Goal: Information Seeking & Learning: Check status

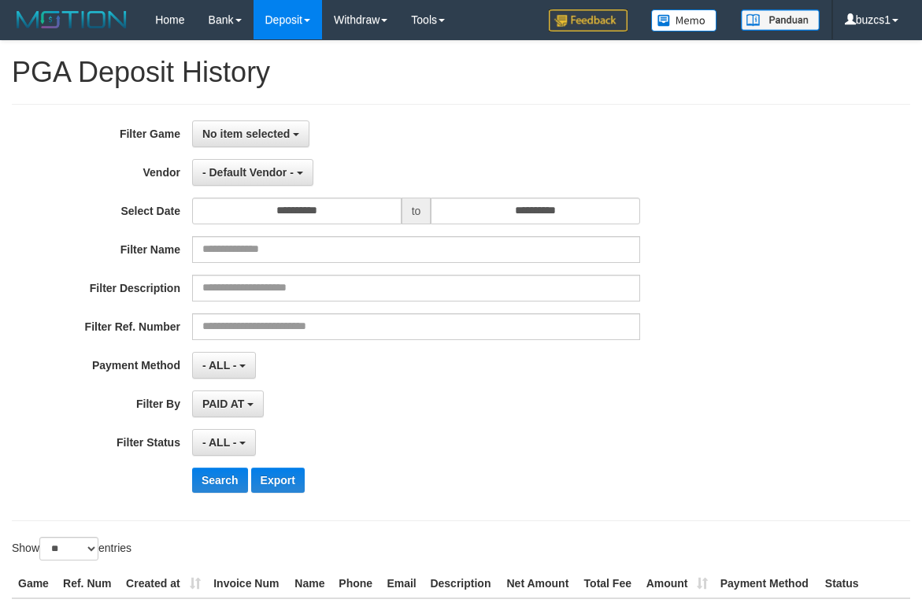
select select "**********"
select select "*********"
select select "*"
select select "**"
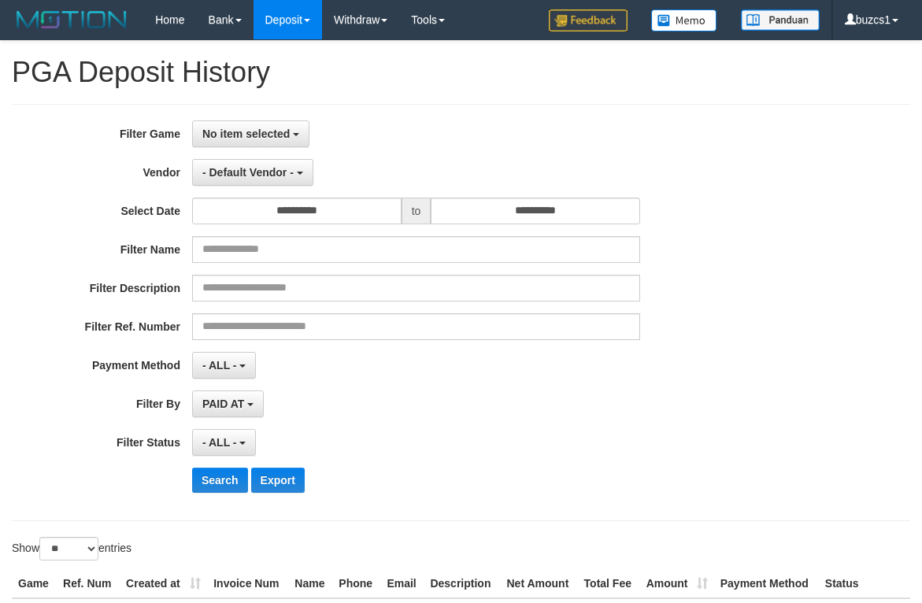
select select
select select "**"
click at [298, 138] on button "No item selected" at bounding box center [250, 133] width 117 height 27
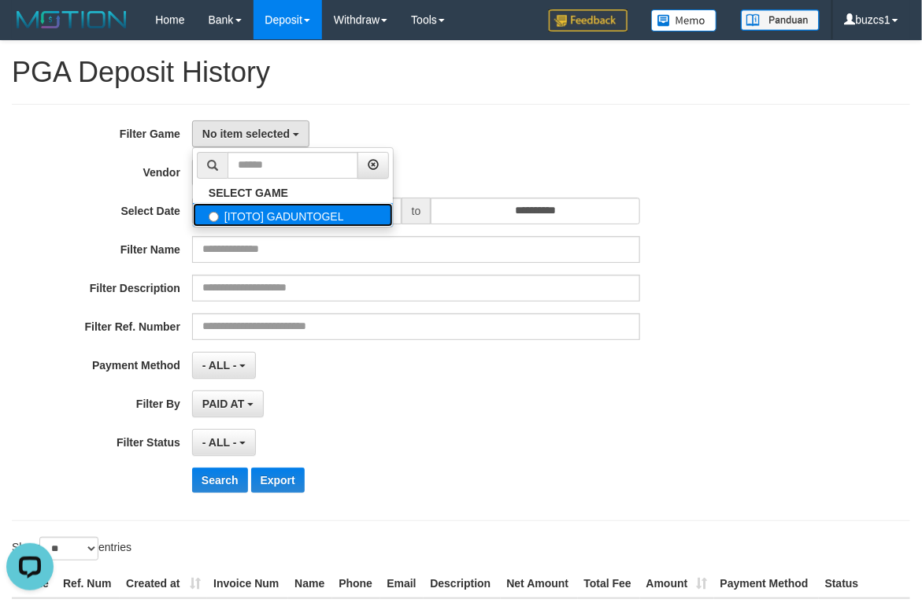
click at [312, 213] on label "[ITOTO] GADUNTOGEL" at bounding box center [293, 215] width 200 height 24
select select "****"
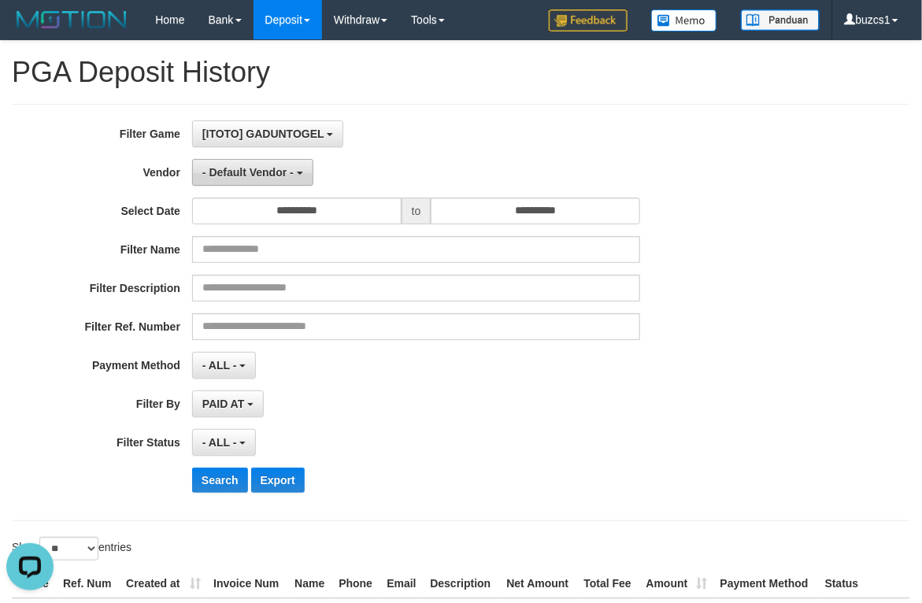
click at [288, 177] on span "- Default Vendor -" at bounding box center [247, 172] width 91 height 13
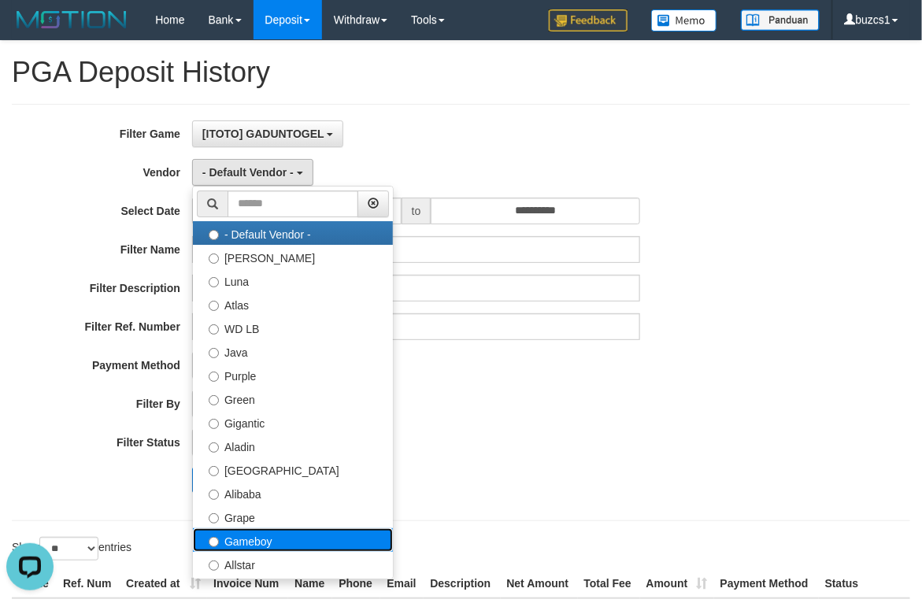
click at [265, 536] on label "Gameboy" at bounding box center [293, 540] width 200 height 24
select select "**********"
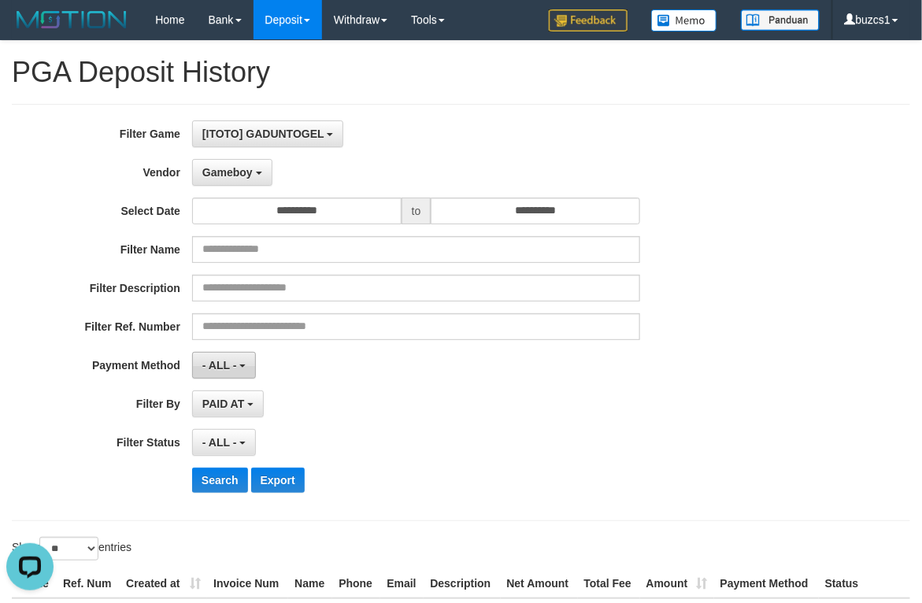
click at [250, 355] on button "- ALL -" at bounding box center [224, 365] width 64 height 27
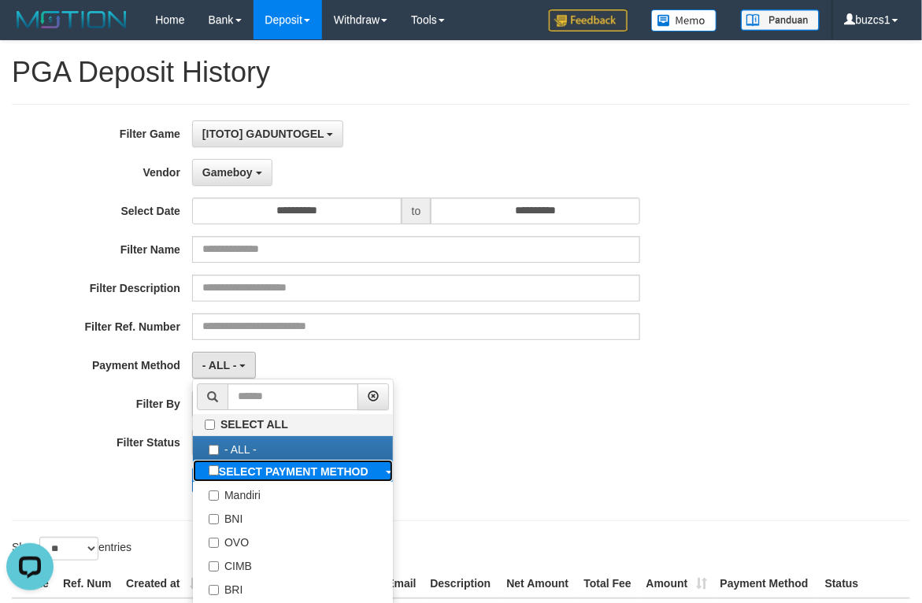
click at [295, 478] on b "SELECT PAYMENT METHOD" at bounding box center [294, 471] width 150 height 13
select select "*********"
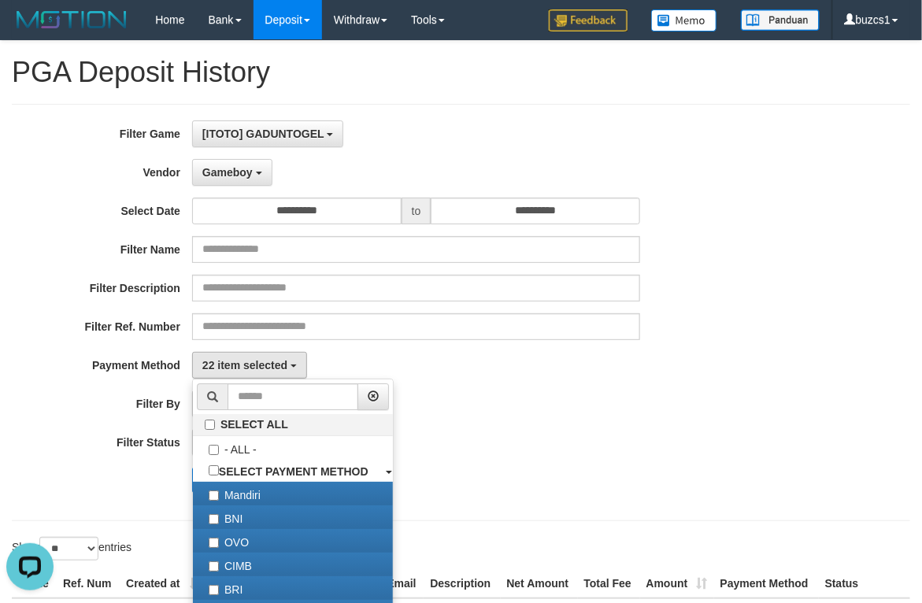
drag, startPoint x: 512, startPoint y: 437, endPoint x: 518, endPoint y: 431, distance: 8.4
click at [513, 435] on div "- ALL - SELECT ALL - ALL - SELECT STATUS PENDING/UNPAID PAID CANCELED EXPIRED" at bounding box center [416, 442] width 448 height 27
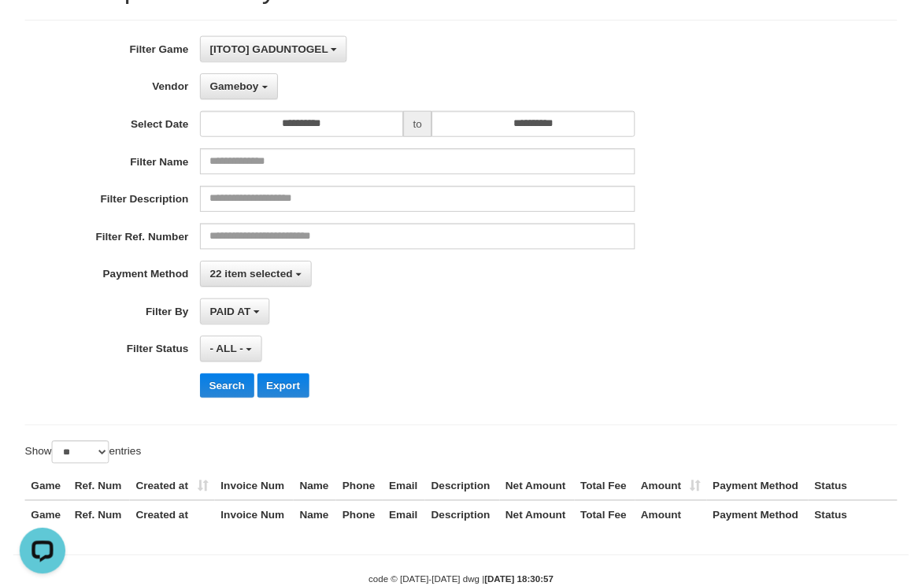
scroll to position [128, 0]
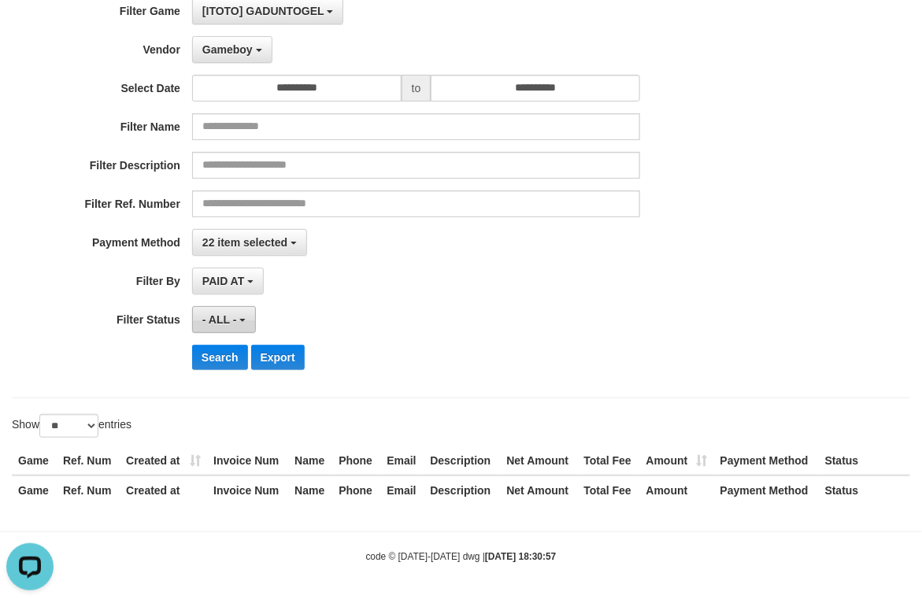
click at [234, 315] on span "- ALL -" at bounding box center [219, 319] width 35 height 13
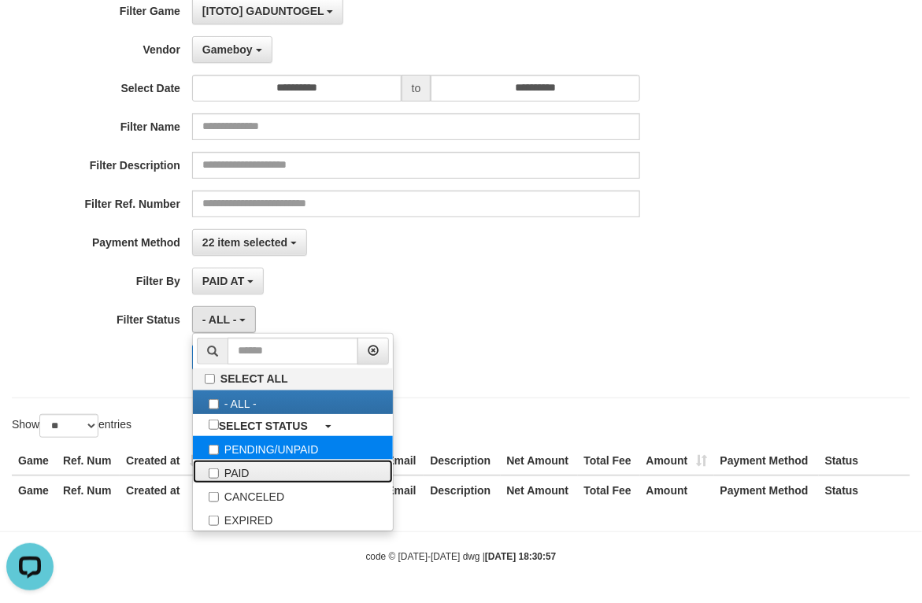
drag, startPoint x: 230, startPoint y: 472, endPoint x: 328, endPoint y: 451, distance: 100.7
click at [235, 471] on label "PAID" at bounding box center [293, 472] width 200 height 24
select select "*"
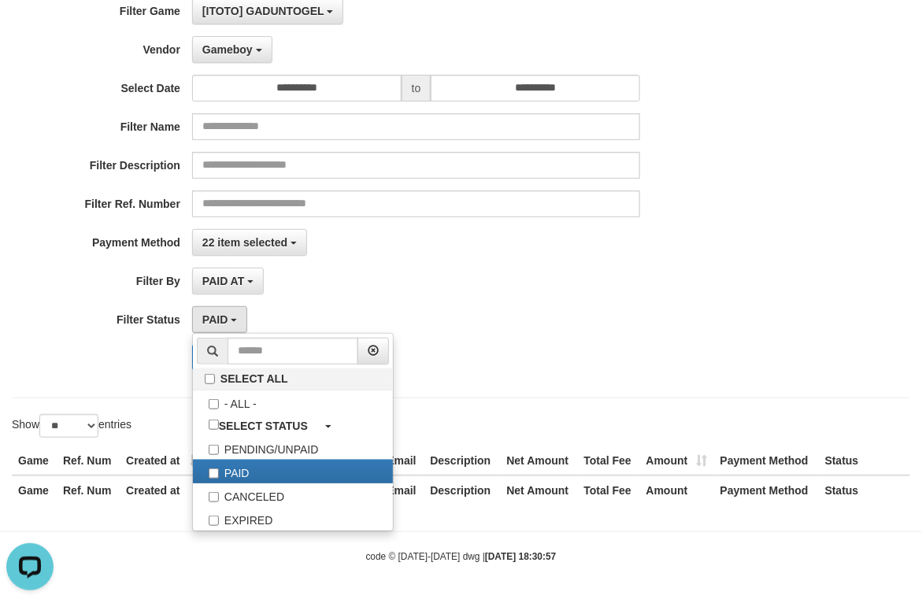
drag, startPoint x: 683, startPoint y: 371, endPoint x: 346, endPoint y: 369, distance: 337.7
click at [683, 369] on div "**********" at bounding box center [384, 190] width 768 height 384
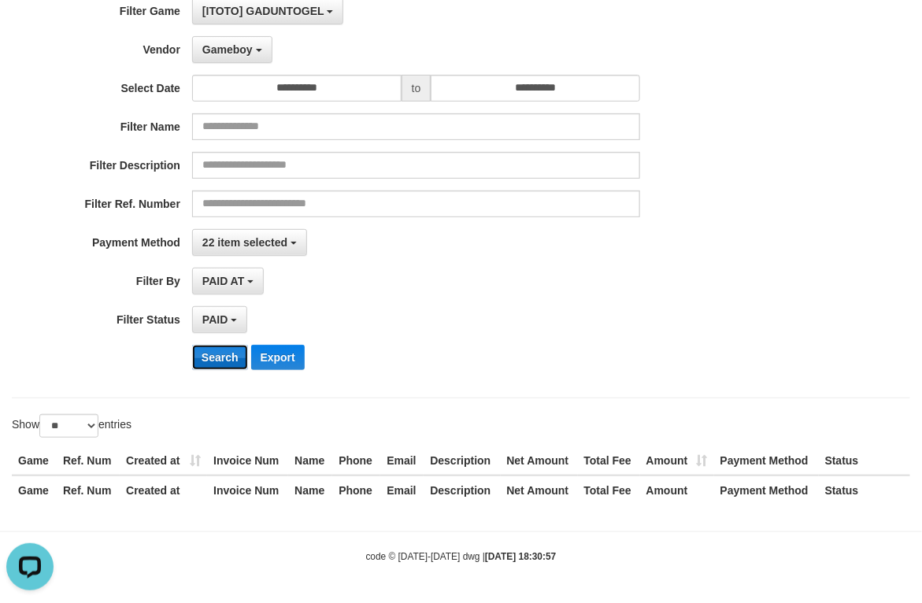
click at [211, 354] on button "Search" at bounding box center [220, 357] width 56 height 25
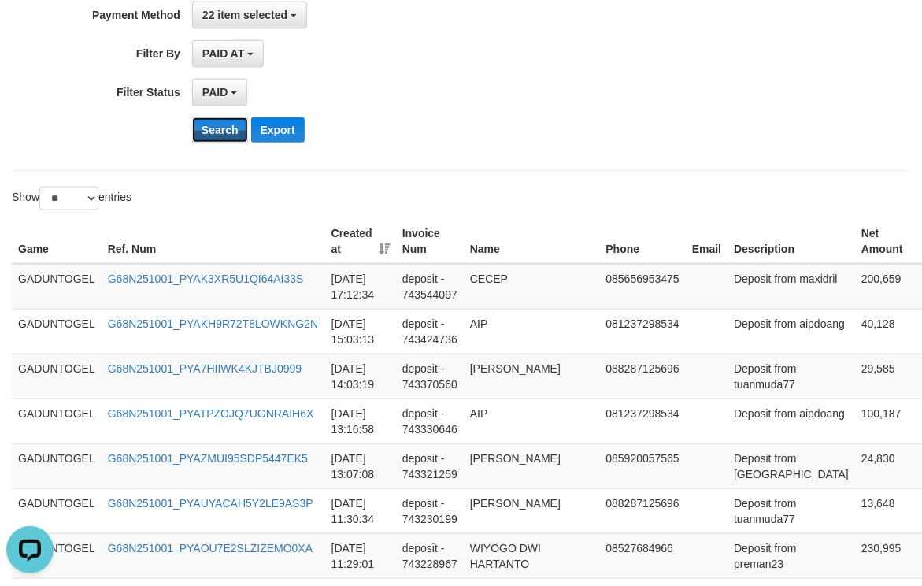
scroll to position [346, 0]
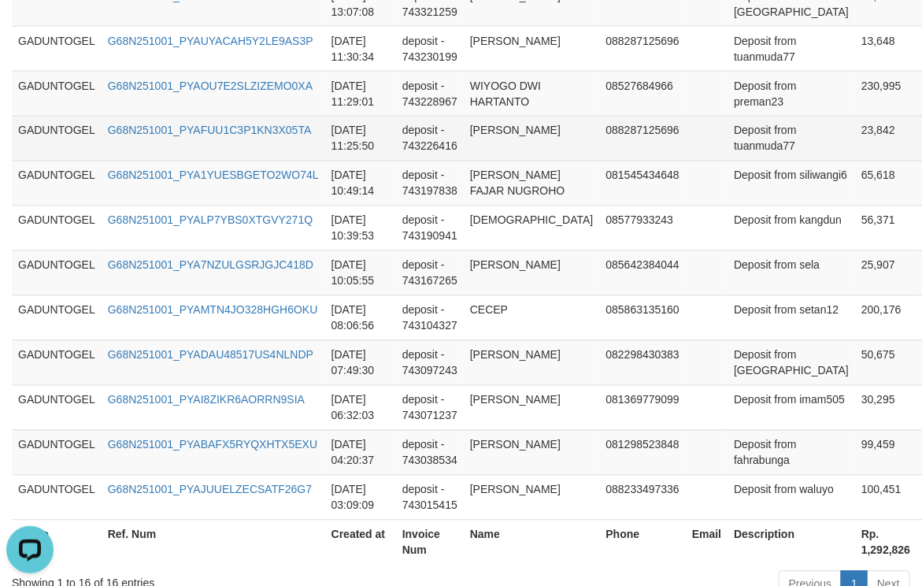
click at [855, 161] on td "23,842" at bounding box center [885, 138] width 61 height 45
copy td "23,842"
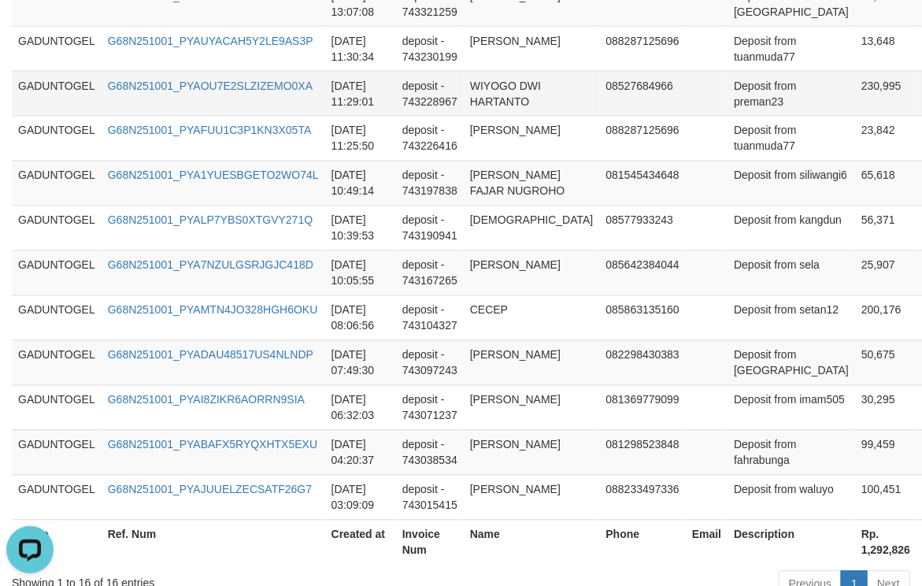
click at [855, 116] on td "230,995" at bounding box center [885, 93] width 61 height 45
copy td "230,995"
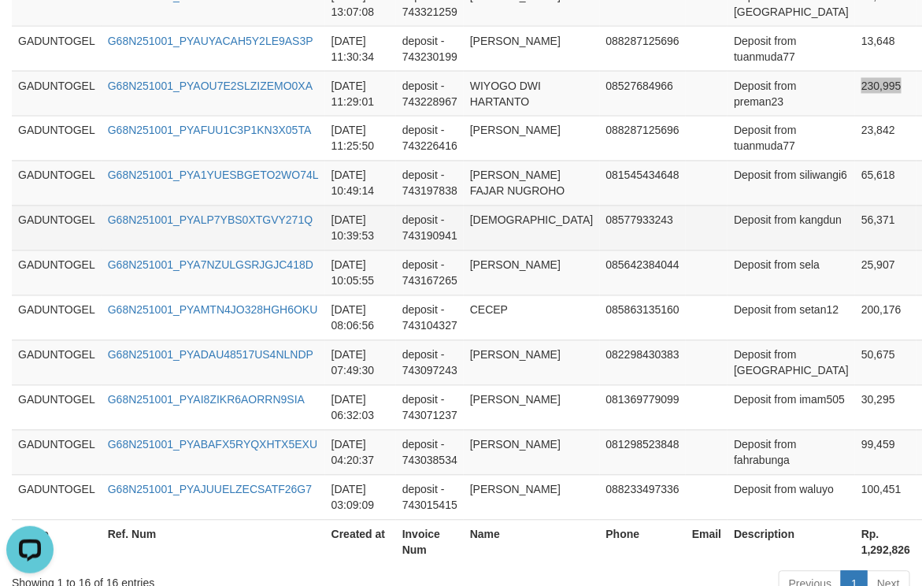
scroll to position [616, 0]
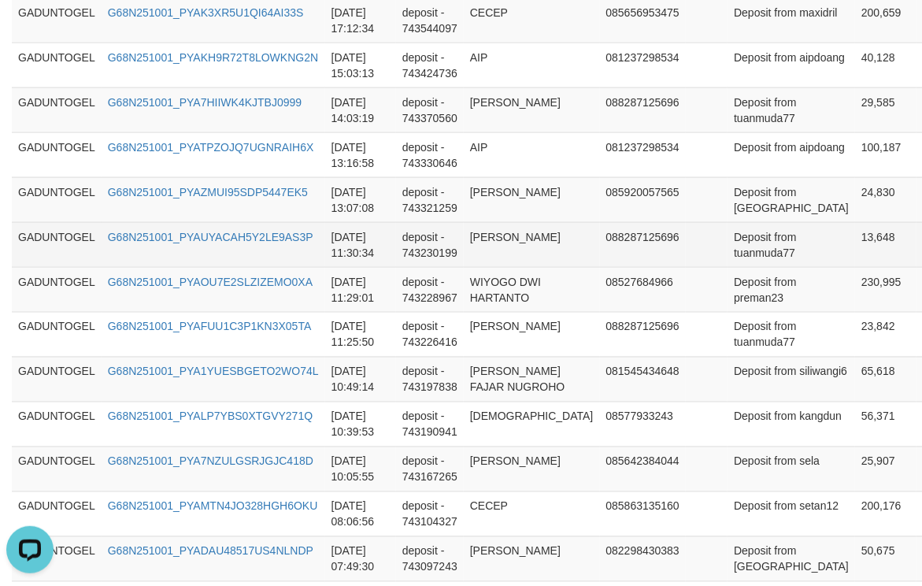
click at [855, 267] on td "13,648" at bounding box center [885, 244] width 61 height 45
copy td "13,648"
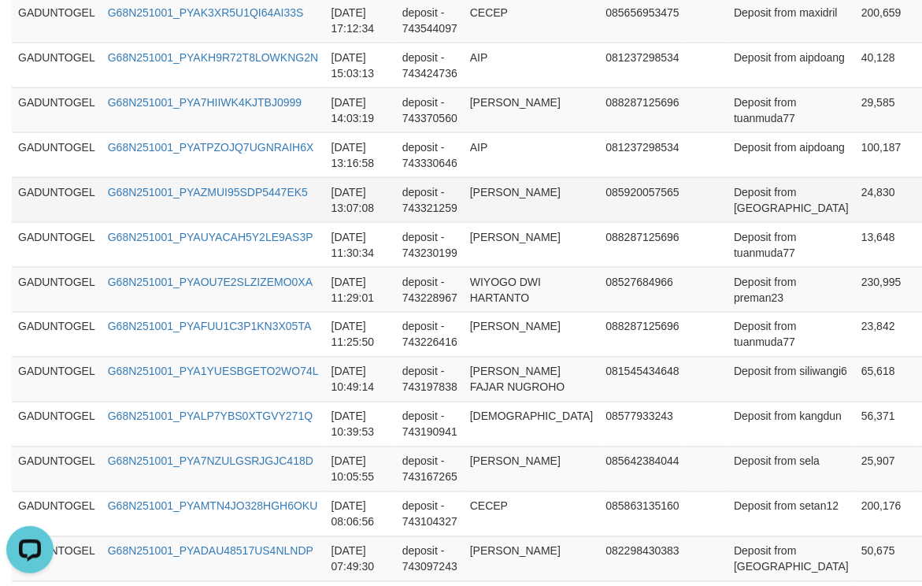
click at [855, 222] on td "24,830" at bounding box center [885, 199] width 61 height 45
copy td "24,830"
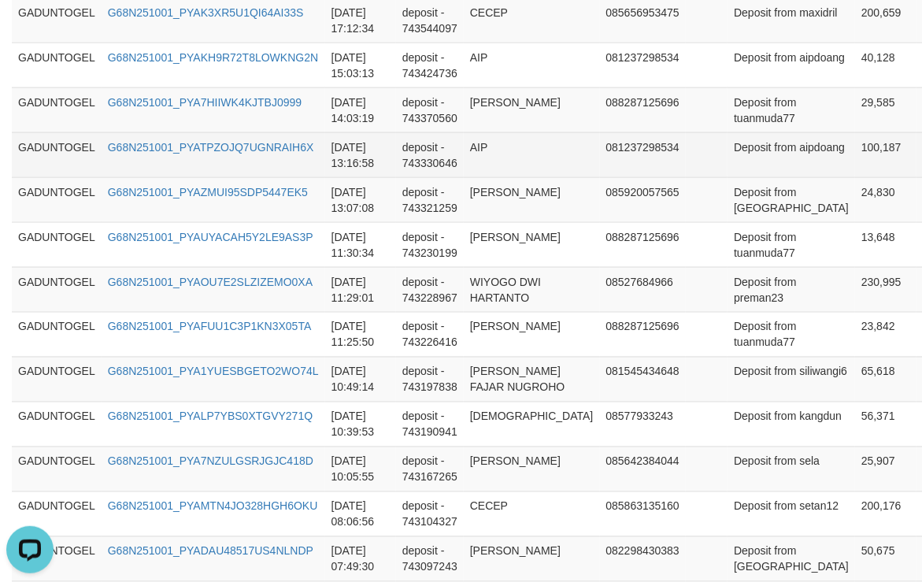
click at [855, 177] on td "100,187" at bounding box center [885, 154] width 61 height 45
copy td "100,187"
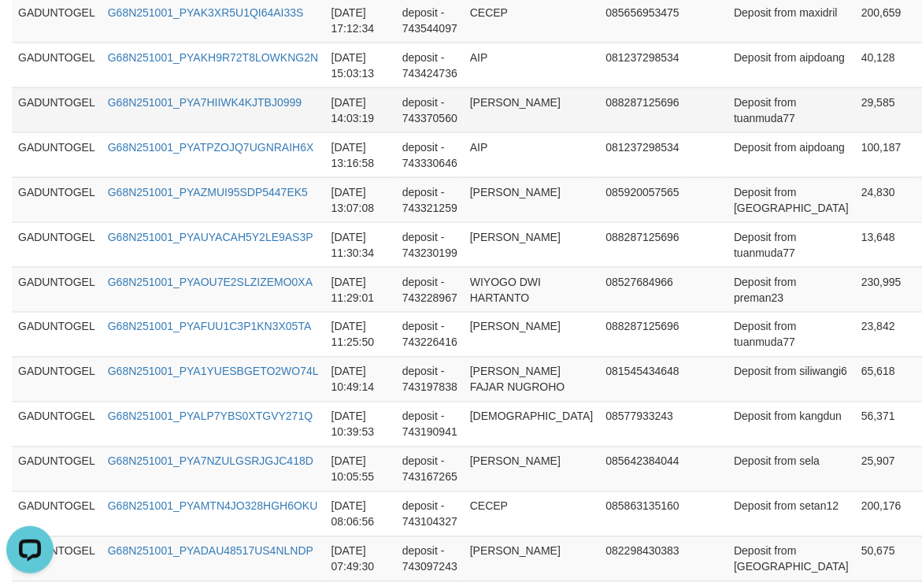
click at [855, 132] on td "29,585" at bounding box center [885, 109] width 61 height 45
copy td "29,585"
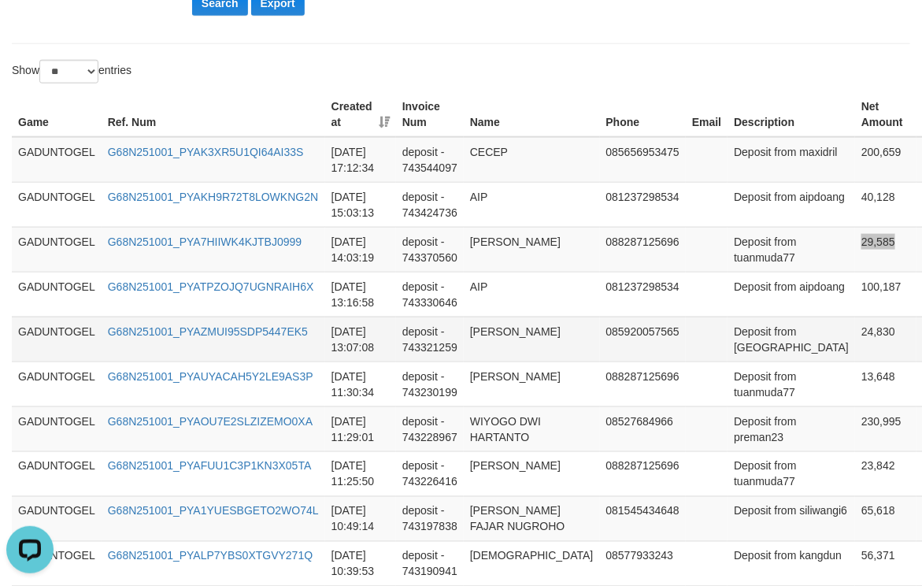
scroll to position [419, 0]
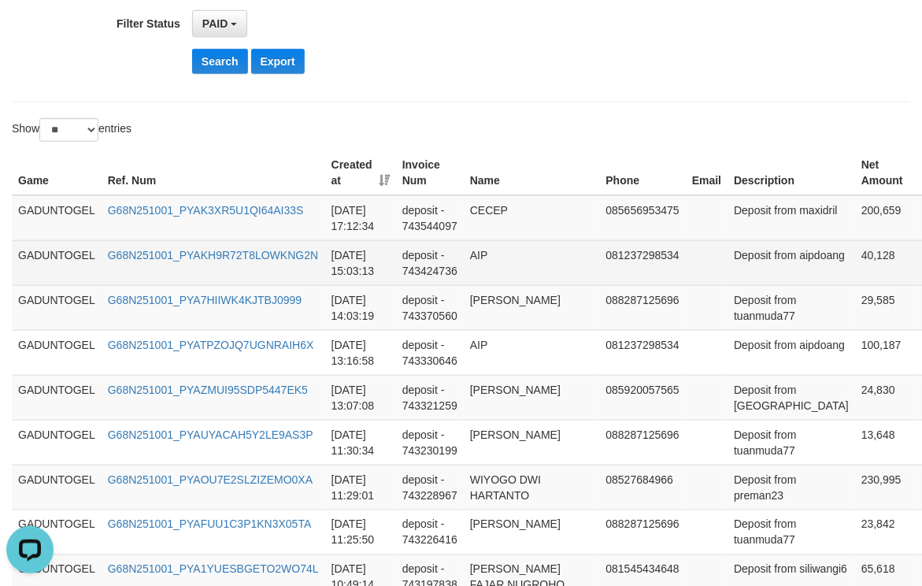
click at [855, 277] on td "40,128" at bounding box center [885, 262] width 61 height 45
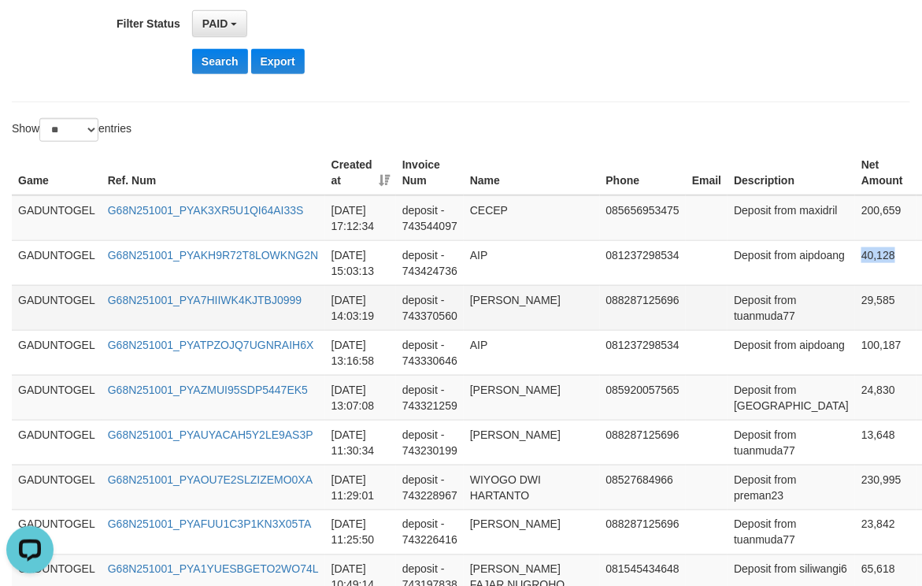
copy td "40,128"
click at [855, 213] on td "200,659" at bounding box center [885, 218] width 61 height 46
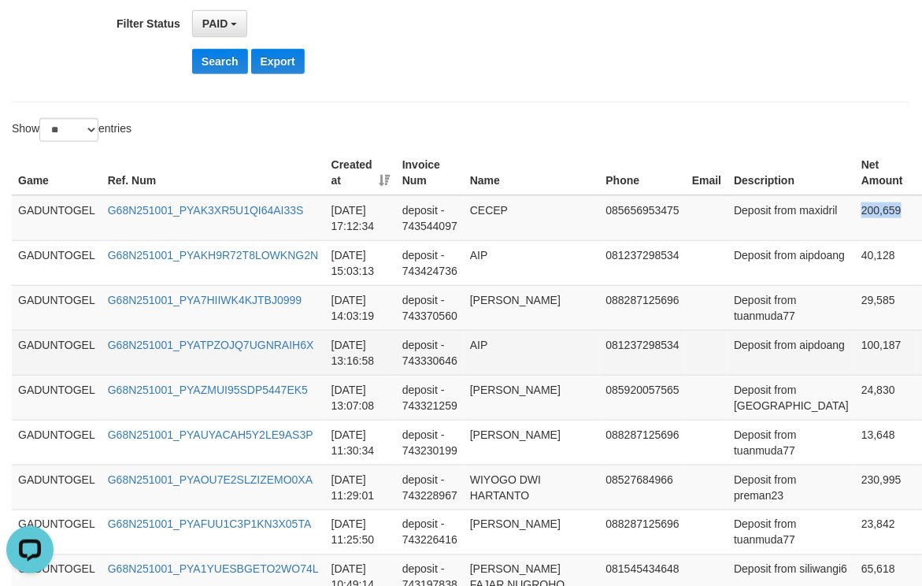
copy td "200,659"
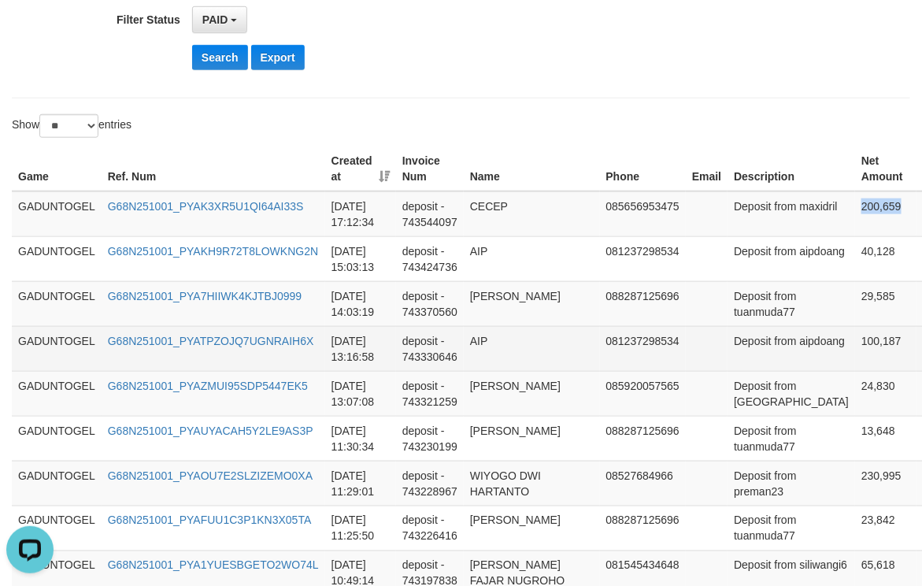
scroll to position [616, 0]
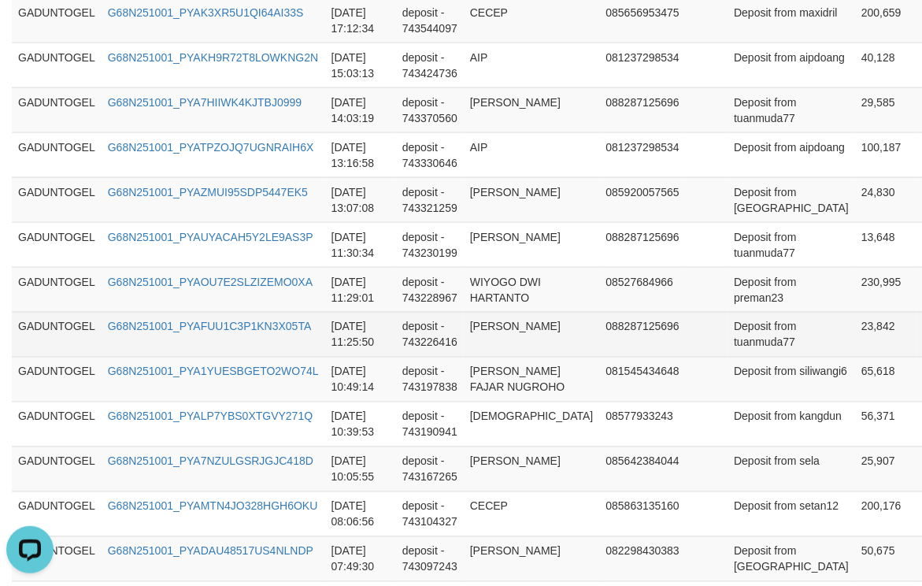
click at [479, 357] on td "[PERSON_NAME]" at bounding box center [532, 334] width 136 height 45
copy td "[PERSON_NAME]"
drag, startPoint x: 479, startPoint y: 428, endPoint x: 494, endPoint y: 439, distance: 17.9
click at [494, 357] on td "[PERSON_NAME]" at bounding box center [532, 334] width 136 height 45
click at [727, 357] on td "Deposit from tuanmuda77" at bounding box center [791, 334] width 128 height 45
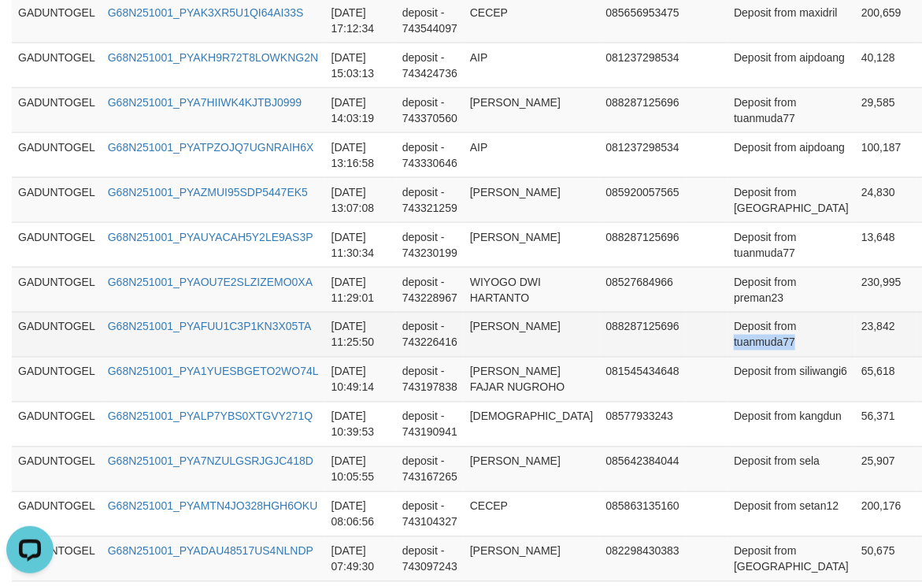
click at [727, 357] on td "Deposit from tuanmuda77" at bounding box center [791, 334] width 128 height 45
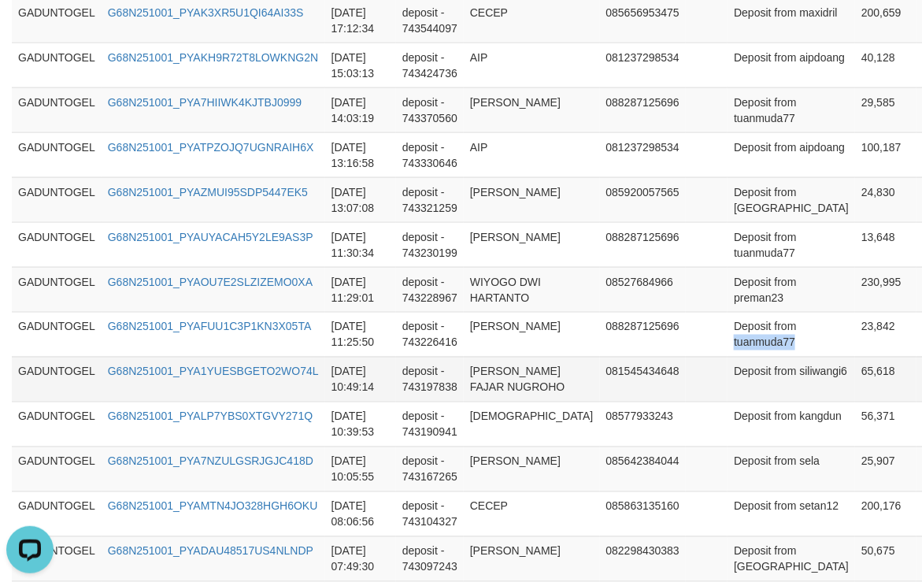
copy td "tuanmuda77"
click at [485, 312] on td "WIYOGO DWI HARTANTO" at bounding box center [532, 289] width 136 height 45
drag, startPoint x: 485, startPoint y: 361, endPoint x: 490, endPoint y: 397, distance: 35.7
click at [490, 312] on td "WIYOGO DWI HARTANTO" at bounding box center [532, 289] width 136 height 45
click at [727, 312] on td "Deposit from preman23" at bounding box center [791, 289] width 128 height 45
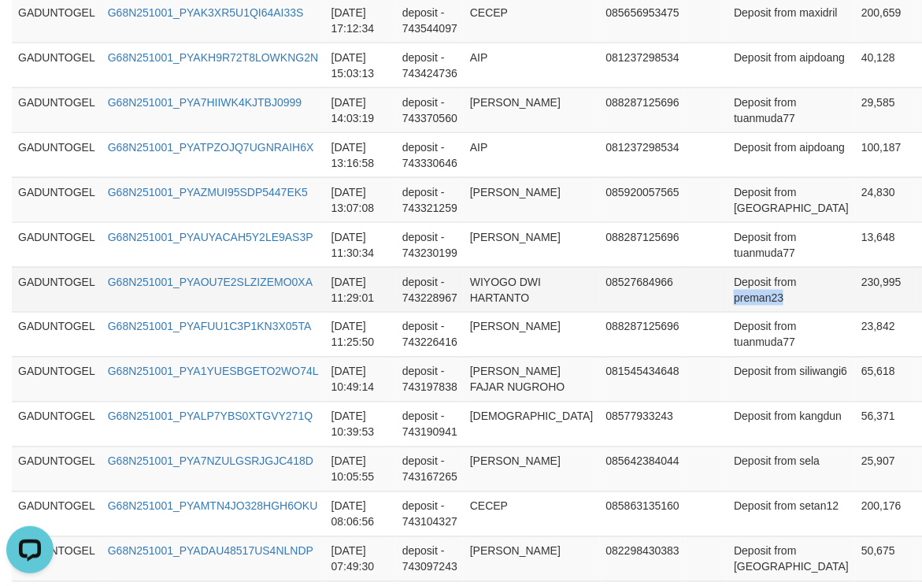
click at [727, 312] on td "Deposit from preman23" at bounding box center [791, 289] width 128 height 45
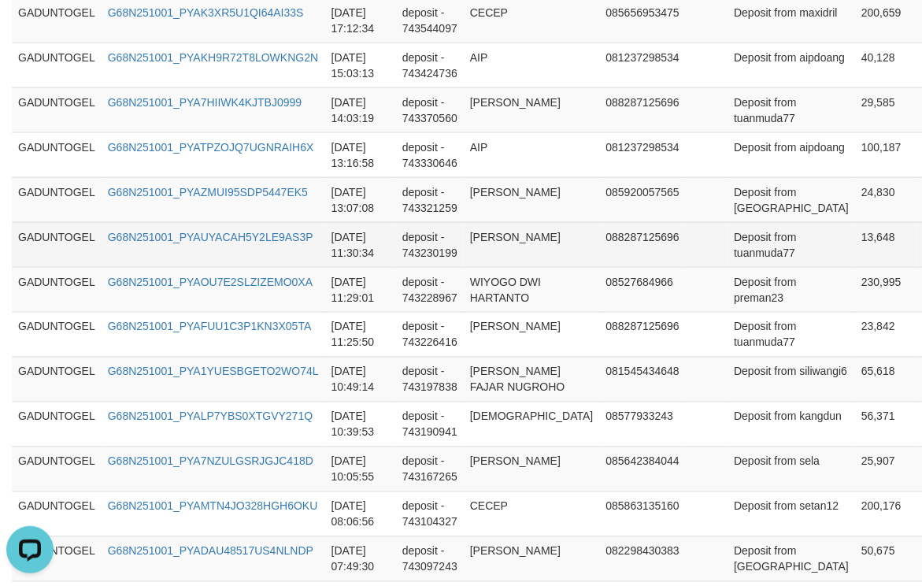
click at [482, 267] on td "[PERSON_NAME]" at bounding box center [532, 244] width 136 height 45
drag, startPoint x: 482, startPoint y: 303, endPoint x: 494, endPoint y: 324, distance: 24.7
click at [494, 267] on td "[PERSON_NAME]" at bounding box center [532, 244] width 136 height 45
click at [727, 267] on td "Deposit from tuanmuda77" at bounding box center [791, 244] width 128 height 45
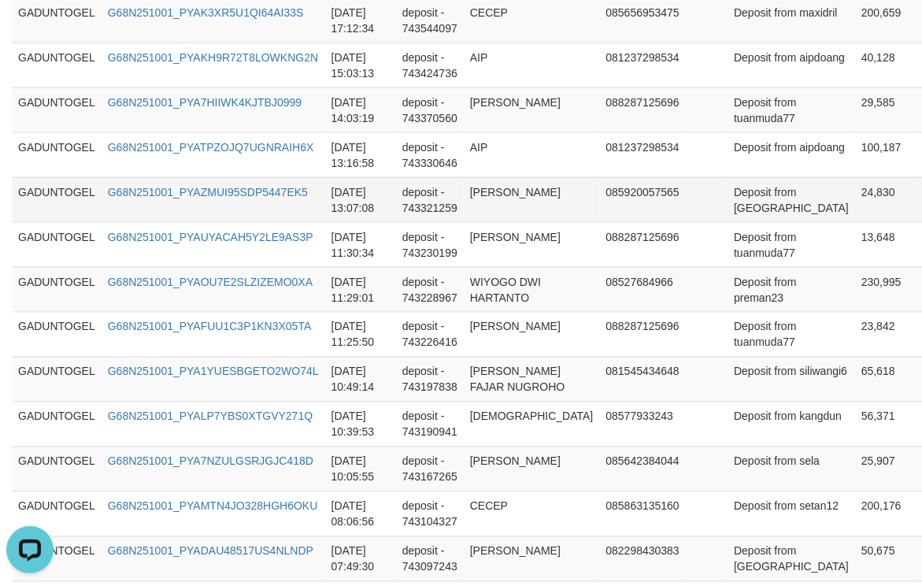
click at [479, 222] on td "[PERSON_NAME]" at bounding box center [532, 199] width 136 height 45
drag, startPoint x: 479, startPoint y: 256, endPoint x: 504, endPoint y: 283, distance: 36.8
click at [504, 222] on td "[PERSON_NAME]" at bounding box center [532, 199] width 136 height 45
click at [727, 222] on td "Deposit from [GEOGRAPHIC_DATA]" at bounding box center [791, 199] width 128 height 45
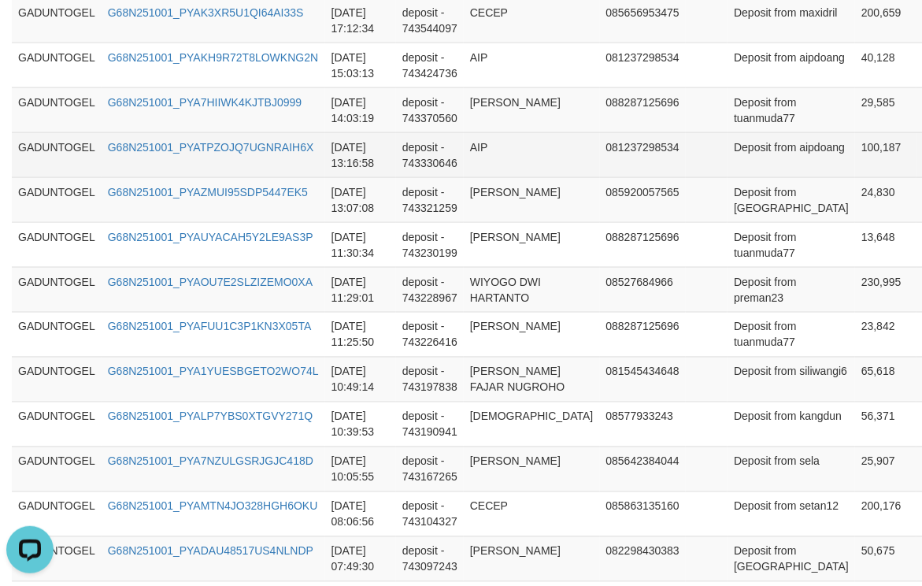
click at [475, 177] on td "AIP" at bounding box center [532, 154] width 136 height 45
click at [727, 177] on td "Deposit from aipdoang" at bounding box center [791, 154] width 128 height 45
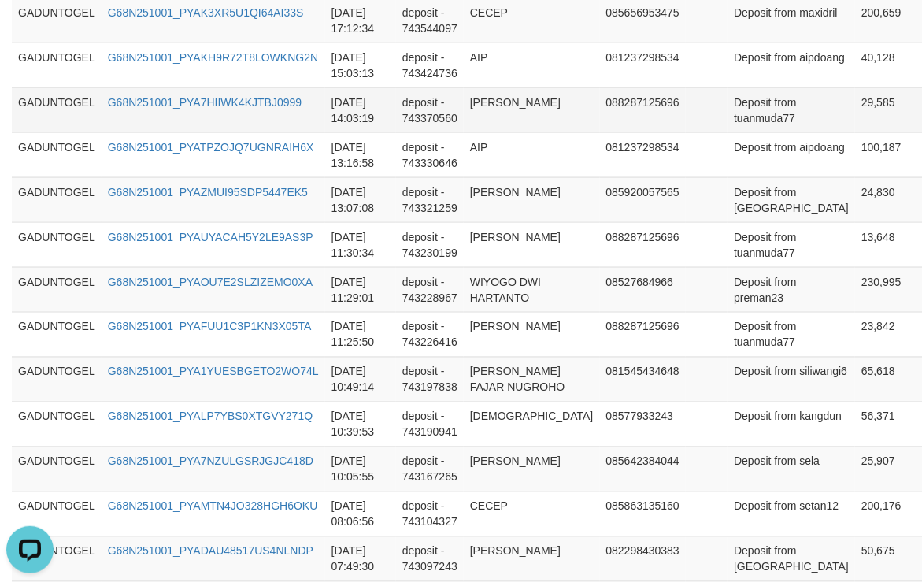
click at [487, 132] on td "[PERSON_NAME]" at bounding box center [532, 109] width 136 height 45
drag, startPoint x: 487, startPoint y: 137, endPoint x: 350, endPoint y: 272, distance: 192.6
click at [501, 132] on td "[PERSON_NAME]" at bounding box center [532, 109] width 136 height 45
click at [727, 132] on td "Deposit from tuanmuda77" at bounding box center [791, 109] width 128 height 45
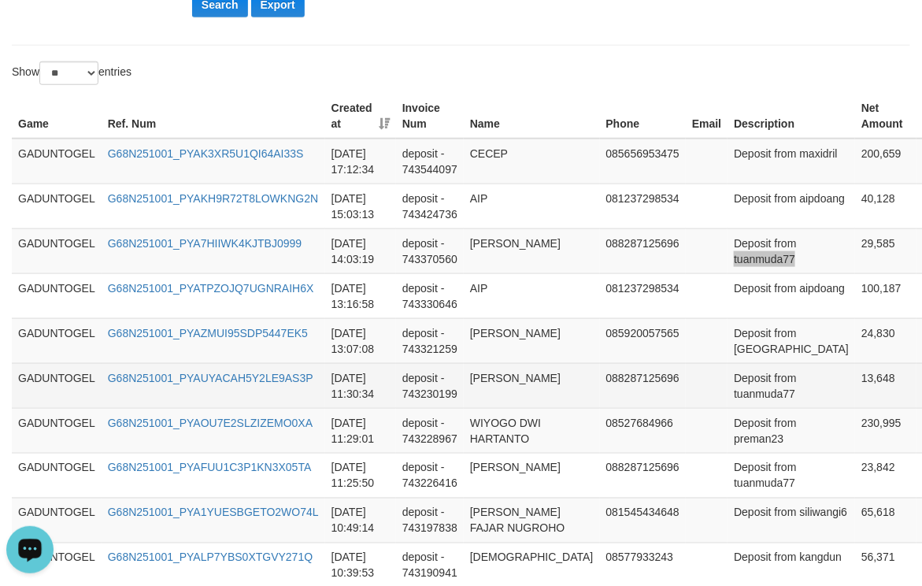
scroll to position [419, 0]
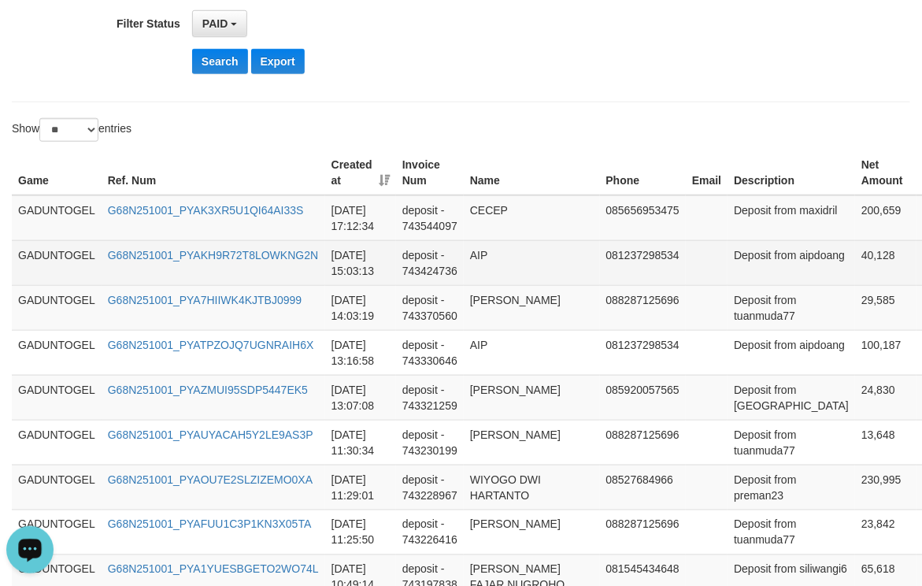
click at [471, 272] on td "AIP" at bounding box center [532, 262] width 136 height 45
click at [727, 285] on td "Deposit from aipdoang" at bounding box center [791, 262] width 128 height 45
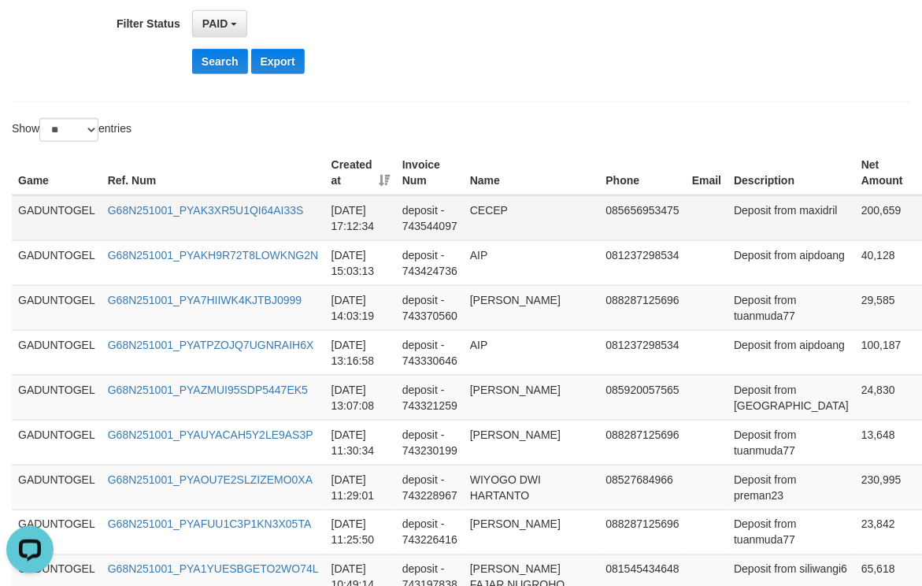
click at [494, 208] on td "CECEP" at bounding box center [532, 218] width 136 height 46
click at [727, 241] on td "Deposit from maxidril" at bounding box center [791, 218] width 128 height 46
